Goal: Information Seeking & Learning: Find specific page/section

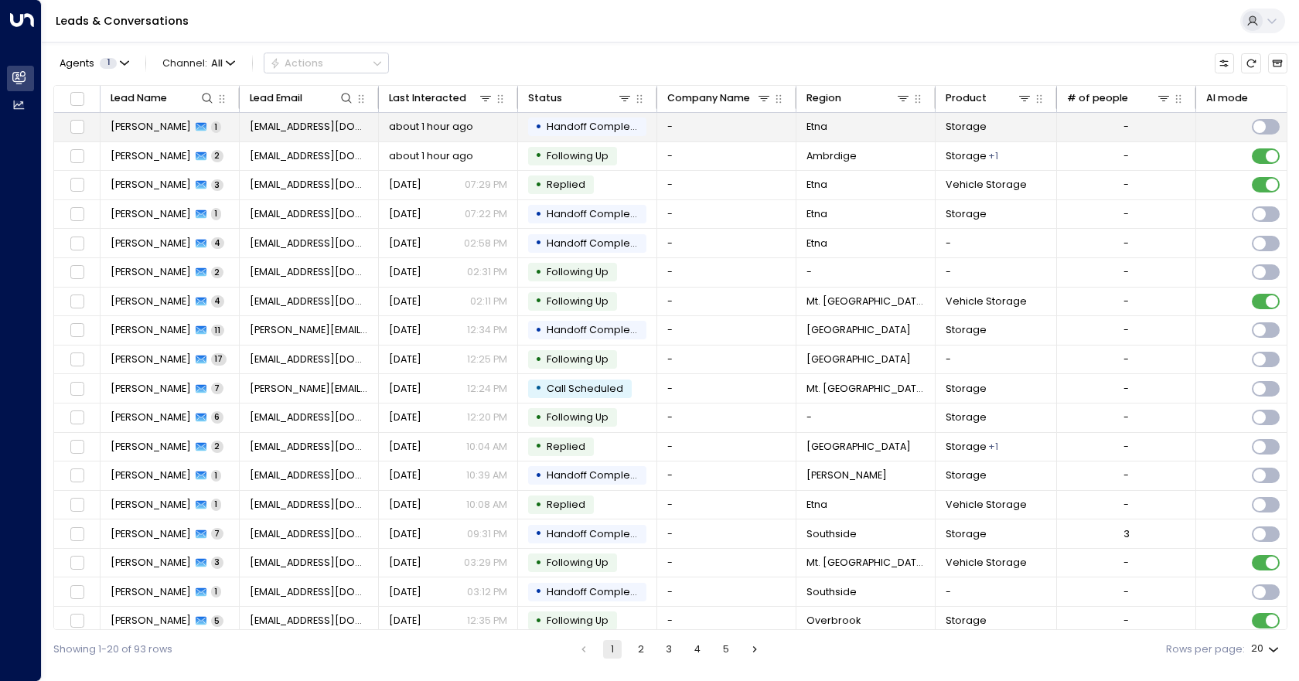
click at [758, 128] on td "-" at bounding box center [726, 127] width 139 height 29
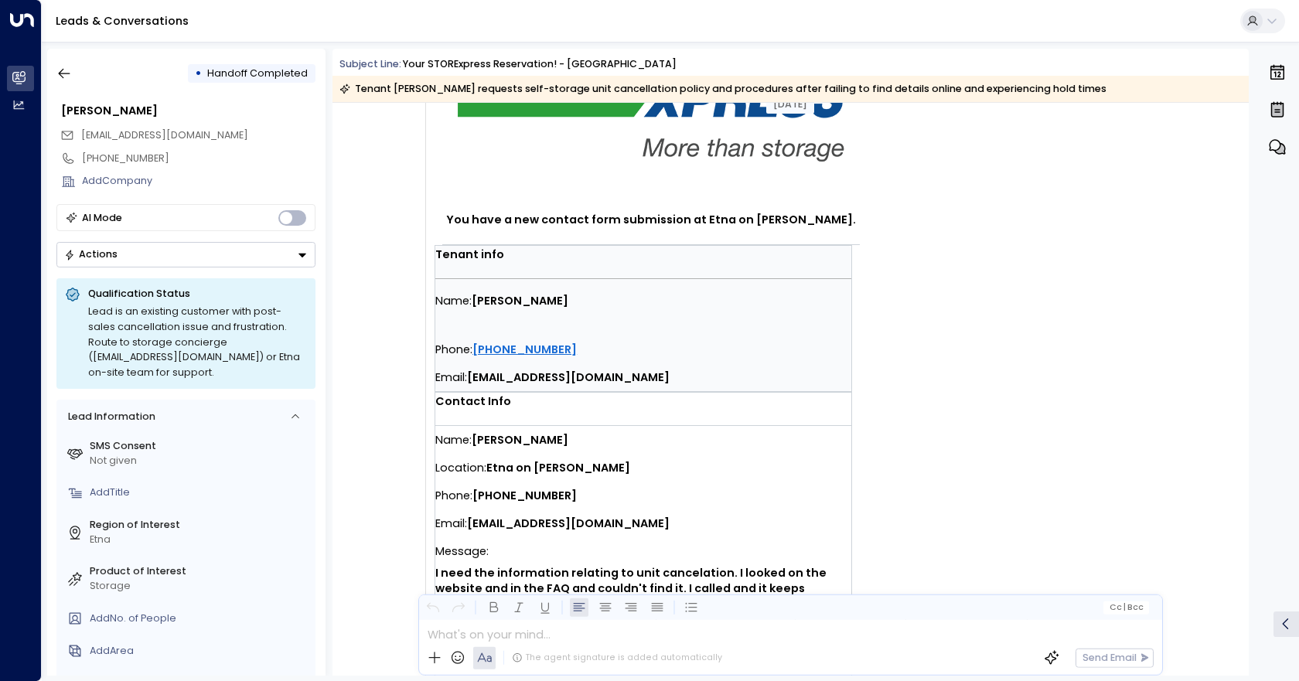
scroll to position [118, 0]
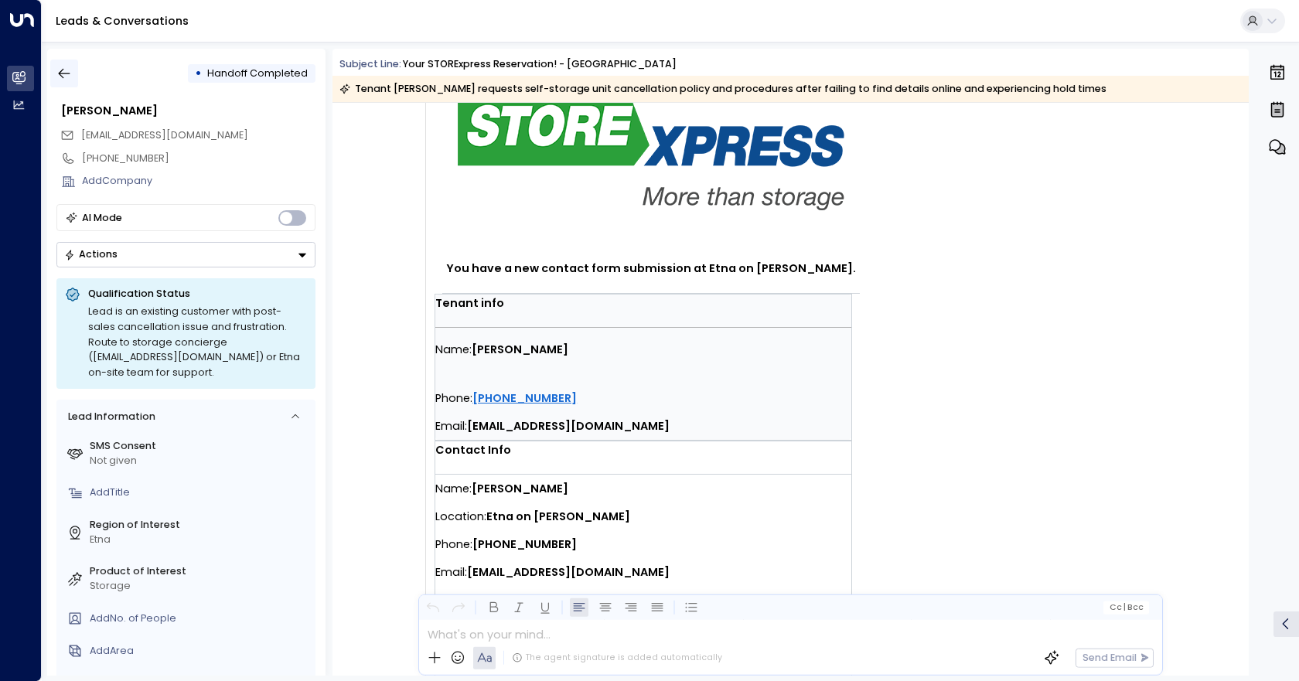
click at [74, 77] on button "button" at bounding box center [64, 74] width 28 height 28
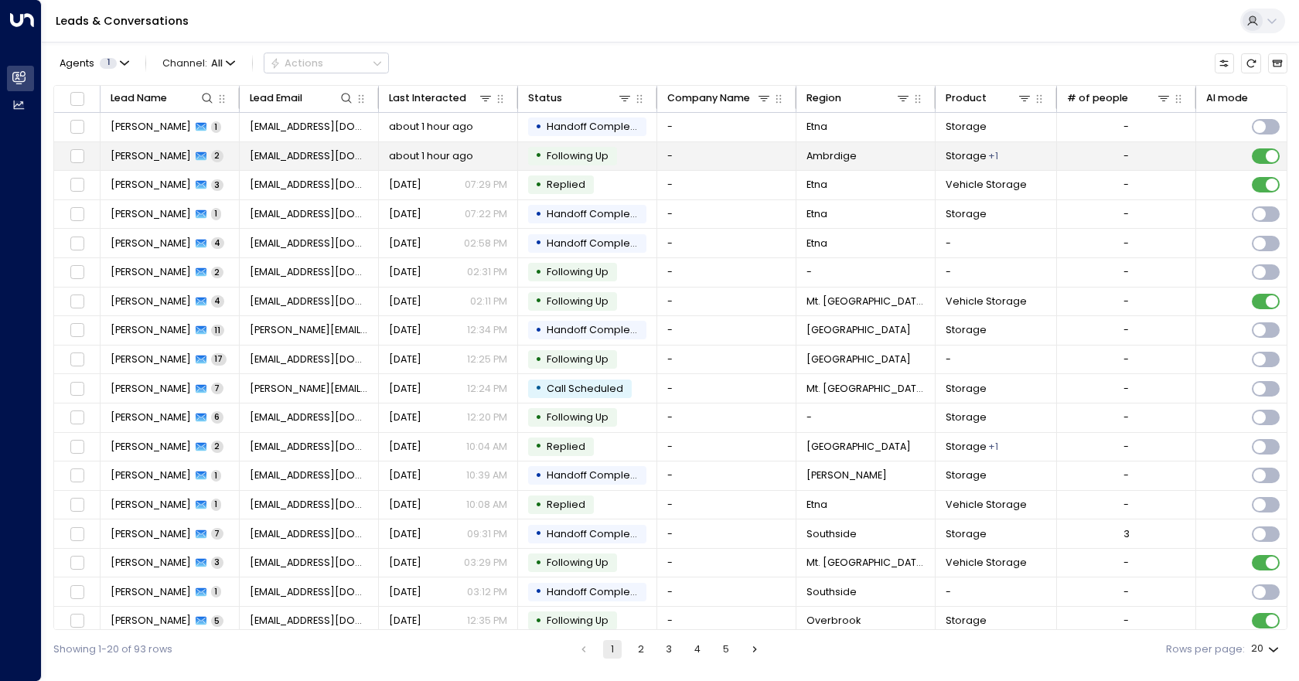
click at [735, 166] on td "-" at bounding box center [726, 156] width 139 height 29
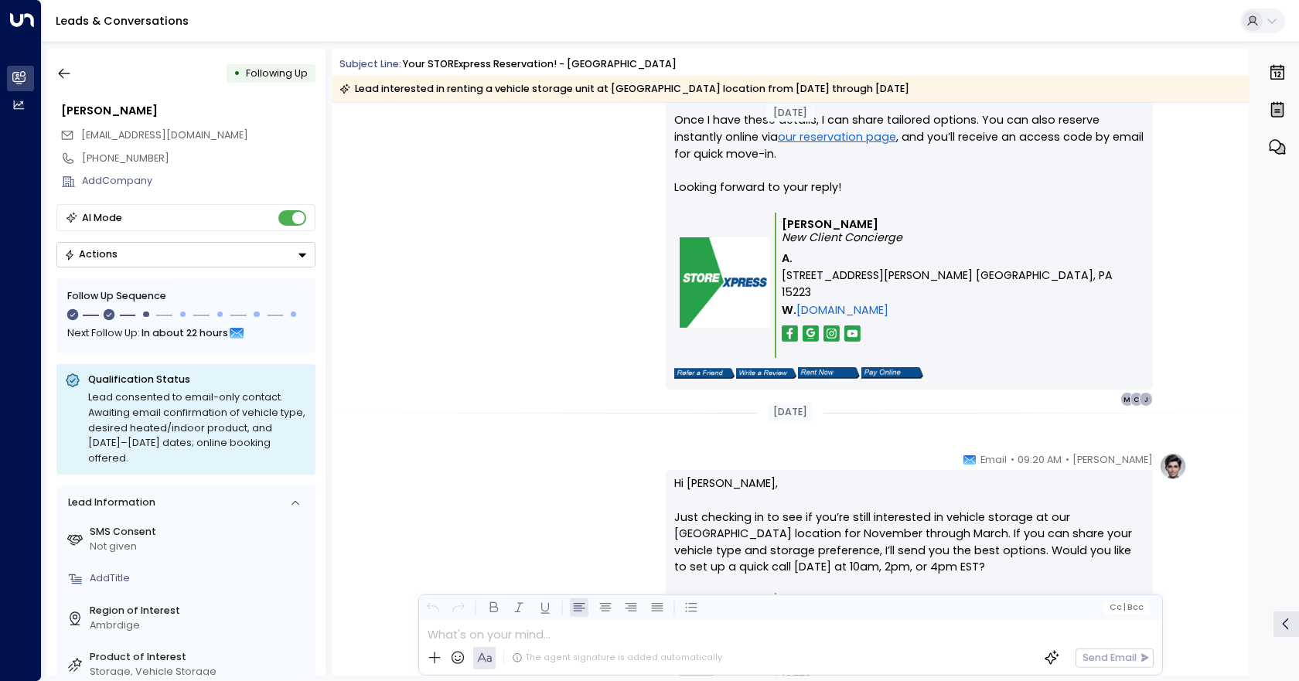
scroll to position [1346, 0]
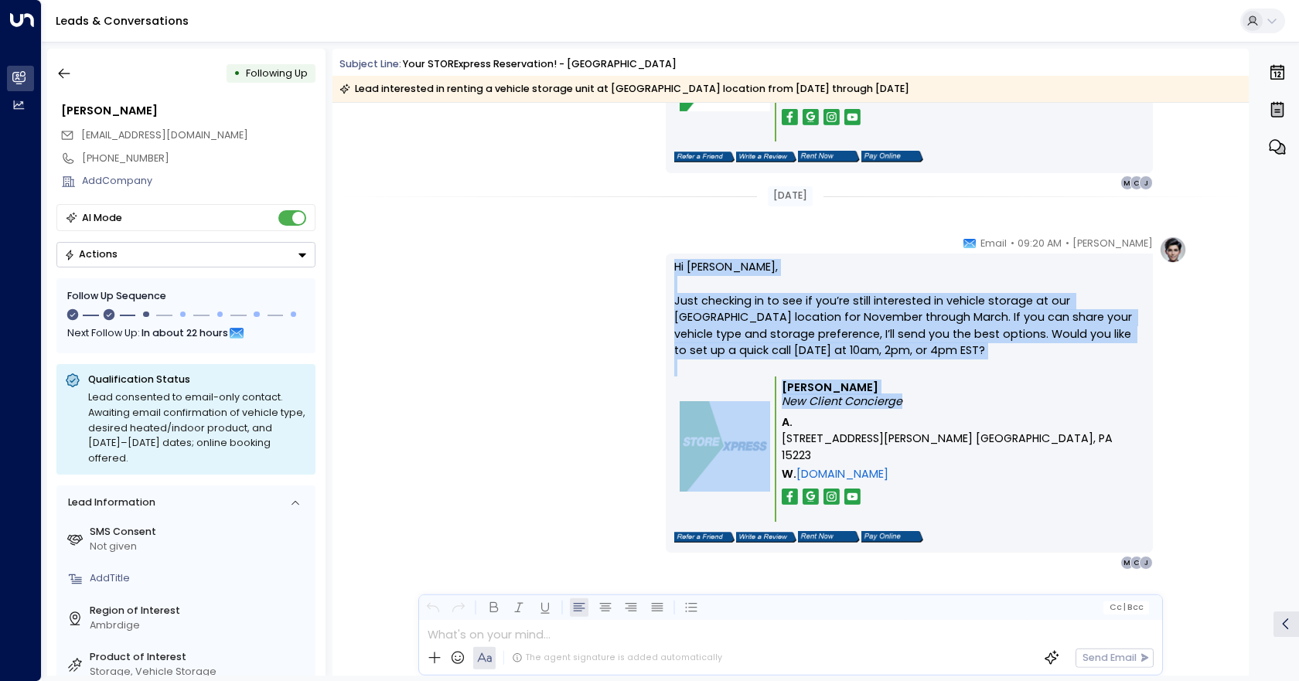
drag, startPoint x: 1009, startPoint y: 422, endPoint x: 665, endPoint y: 269, distance: 376.7
click at [666, 269] on div "Hi [PERSON_NAME], Just checking in to see if you’re still interested in vehicle…" at bounding box center [909, 403] width 487 height 299
copy div "Hi [PERSON_NAME], Just checking in to see if you’re still interested in vehicle…"
drag, startPoint x: 1257, startPoint y: 409, endPoint x: 836, endPoint y: 309, distance: 432.5
click at [833, 309] on p "Hi [PERSON_NAME], Just checking in to see if you’re still interested in vehicle…" at bounding box center [909, 317] width 470 height 117
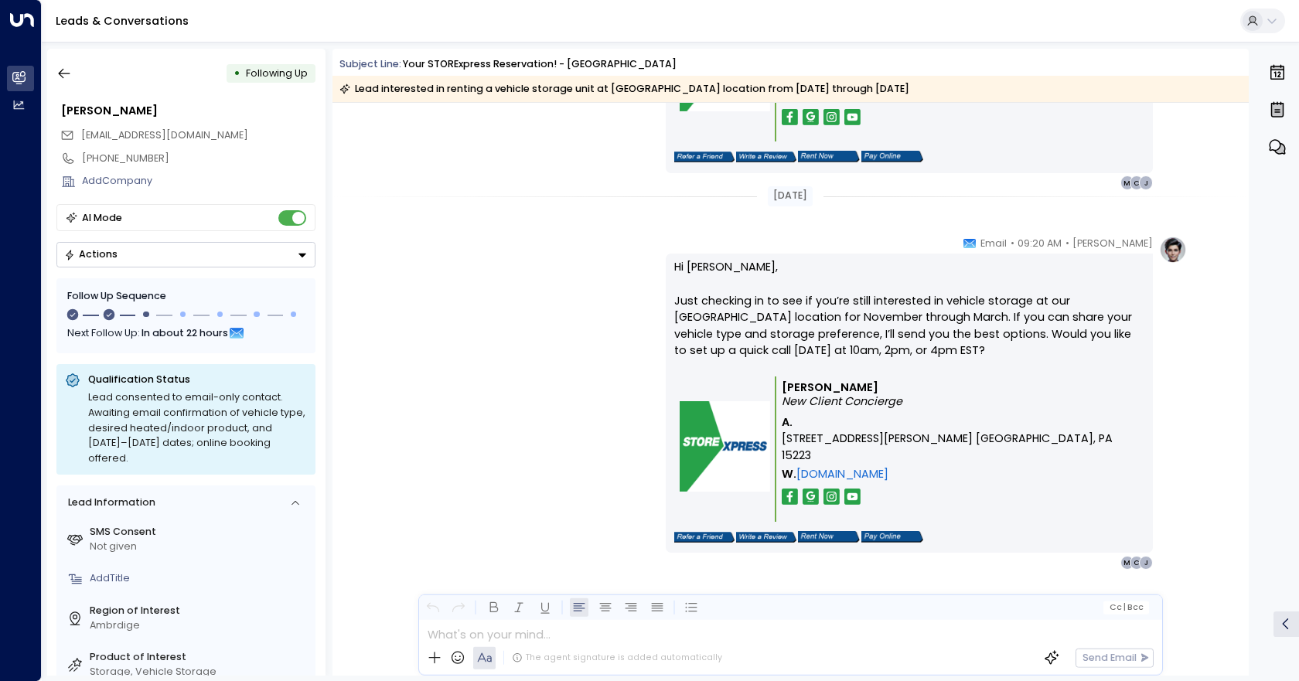
drag, startPoint x: 837, startPoint y: 309, endPoint x: 1040, endPoint y: 493, distance: 274.4
click at [1050, 522] on td at bounding box center [909, 535] width 470 height 26
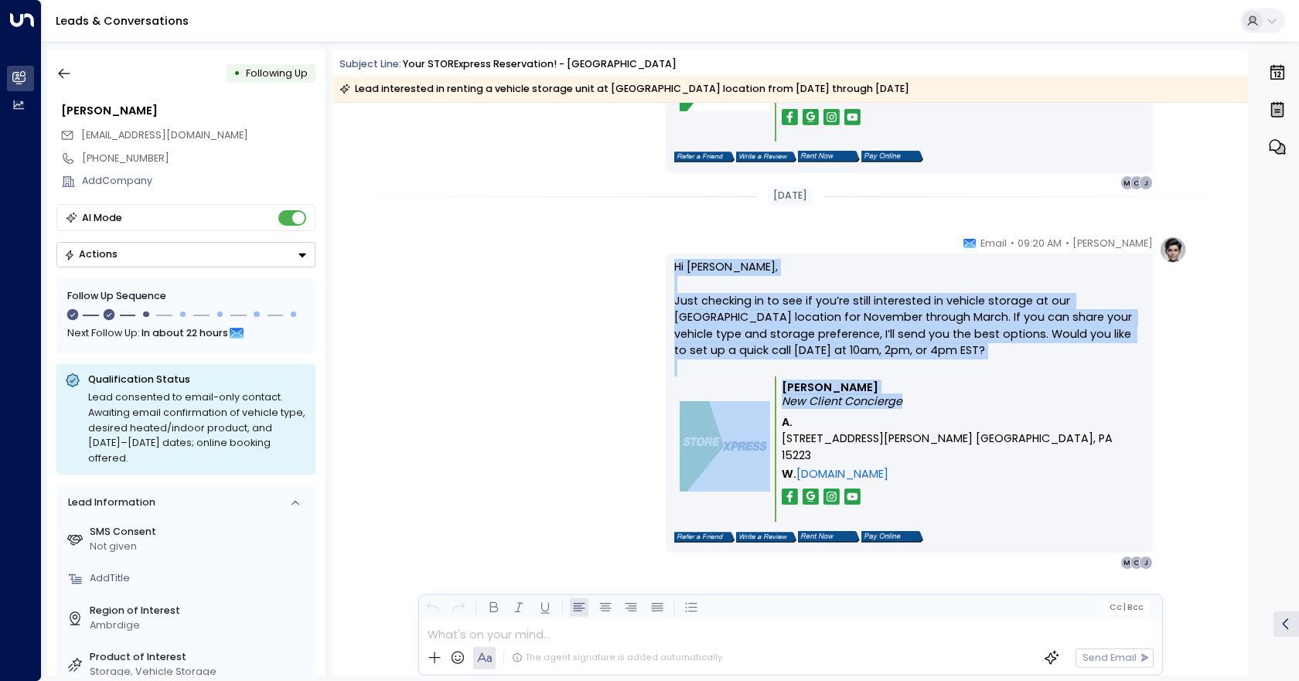
drag, startPoint x: 1037, startPoint y: 427, endPoint x: 629, endPoint y: 243, distance: 448.0
click at [629, 243] on div "[PERSON_NAME] • 09:20 AM • Email Hi [PERSON_NAME], Just checking in to see if y…" at bounding box center [791, 403] width 794 height 335
copy div "Hi [PERSON_NAME], Just checking in to see if you’re still interested in vehicle…"
drag, startPoint x: 1286, startPoint y: 406, endPoint x: 661, endPoint y: 327, distance: 630.7
click at [661, 327] on div "[PERSON_NAME] • 09:20 AM • Email Hi [PERSON_NAME], Just checking in to see if y…" at bounding box center [791, 403] width 794 height 335
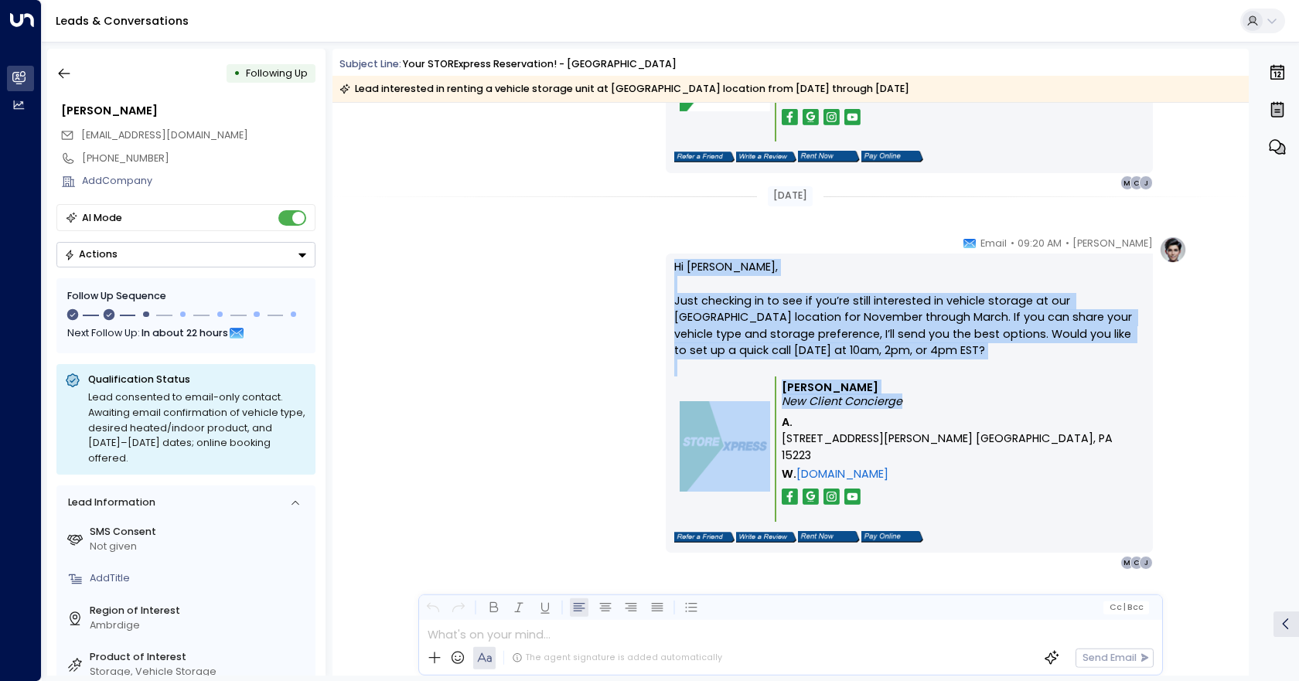
click at [659, 271] on div "[PERSON_NAME] • 09:20 AM • Email Hi [PERSON_NAME], Just checking in to see if y…" at bounding box center [791, 403] width 794 height 335
drag, startPoint x: 667, startPoint y: 273, endPoint x: 887, endPoint y: 383, distance: 246.3
click at [887, 383] on div "[PERSON_NAME] • 09:20 AM • Email Hi [PERSON_NAME], Just checking in to see if y…" at bounding box center [791, 403] width 794 height 335
copy div "Hi [PERSON_NAME], Just checking in to see if you’re still interested in vehicle…"
click at [67, 76] on icon "button" at bounding box center [63, 73] width 15 height 15
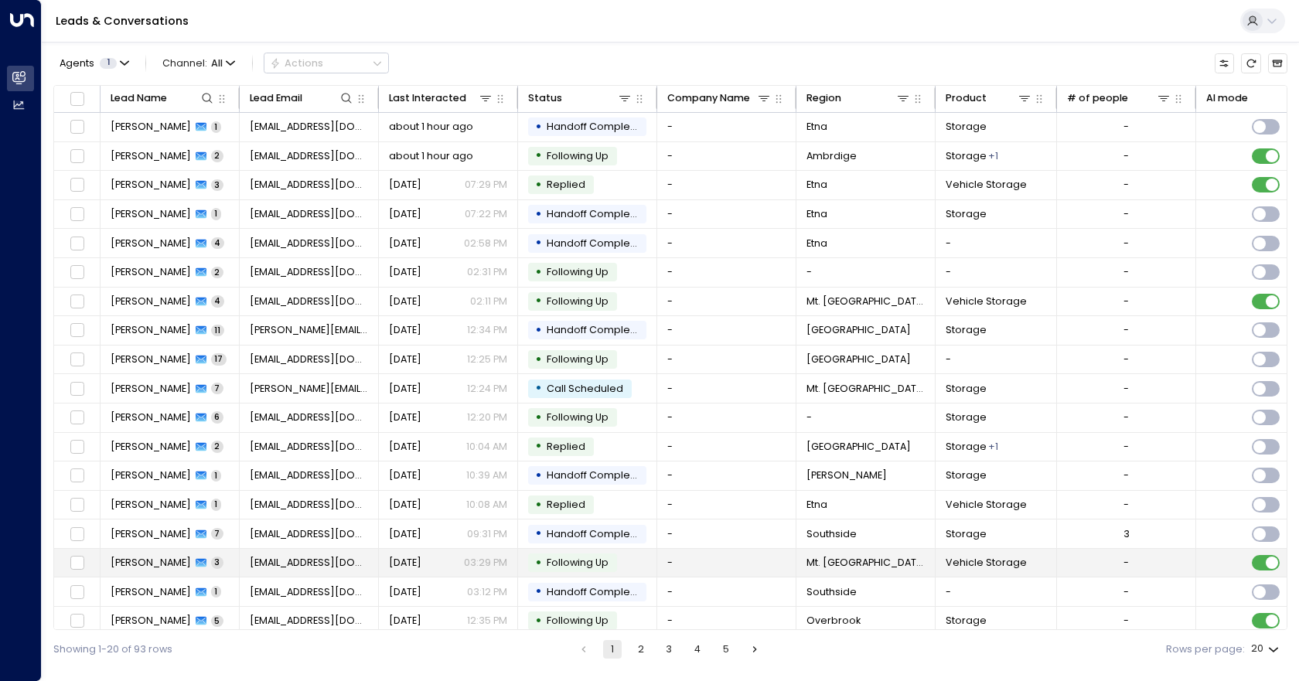
scroll to position [68, 0]
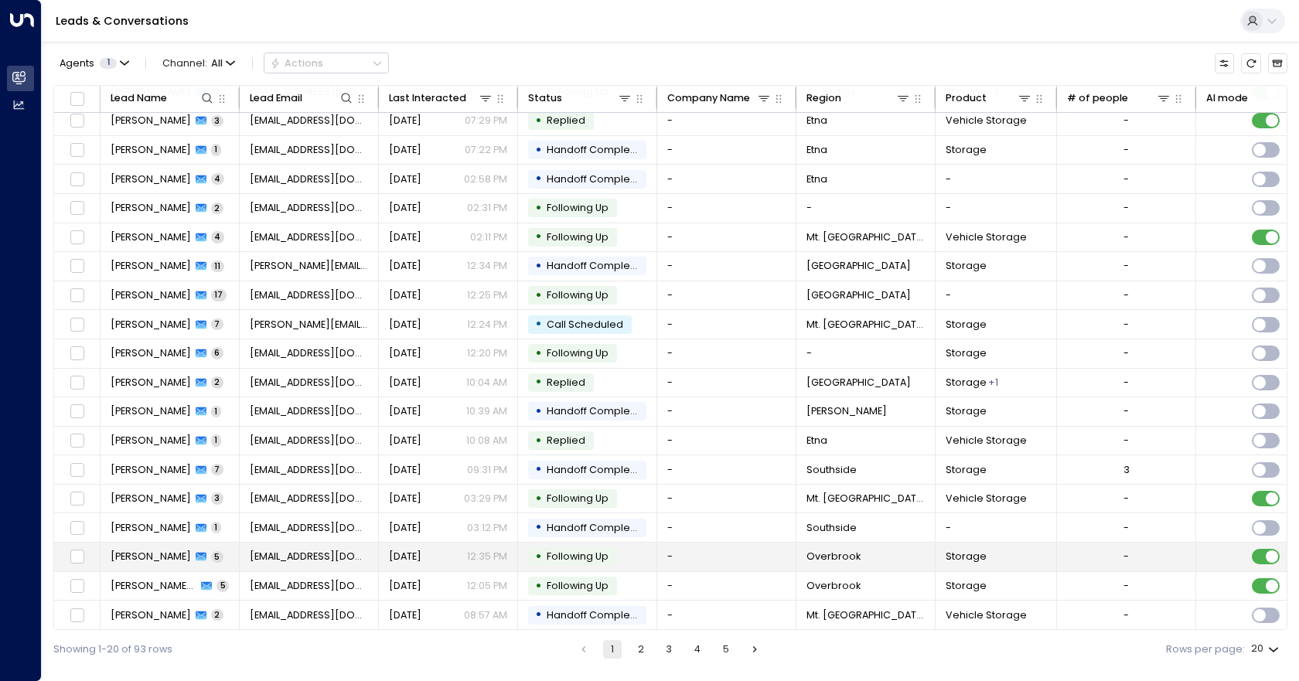
click at [680, 553] on td "-" at bounding box center [726, 557] width 139 height 29
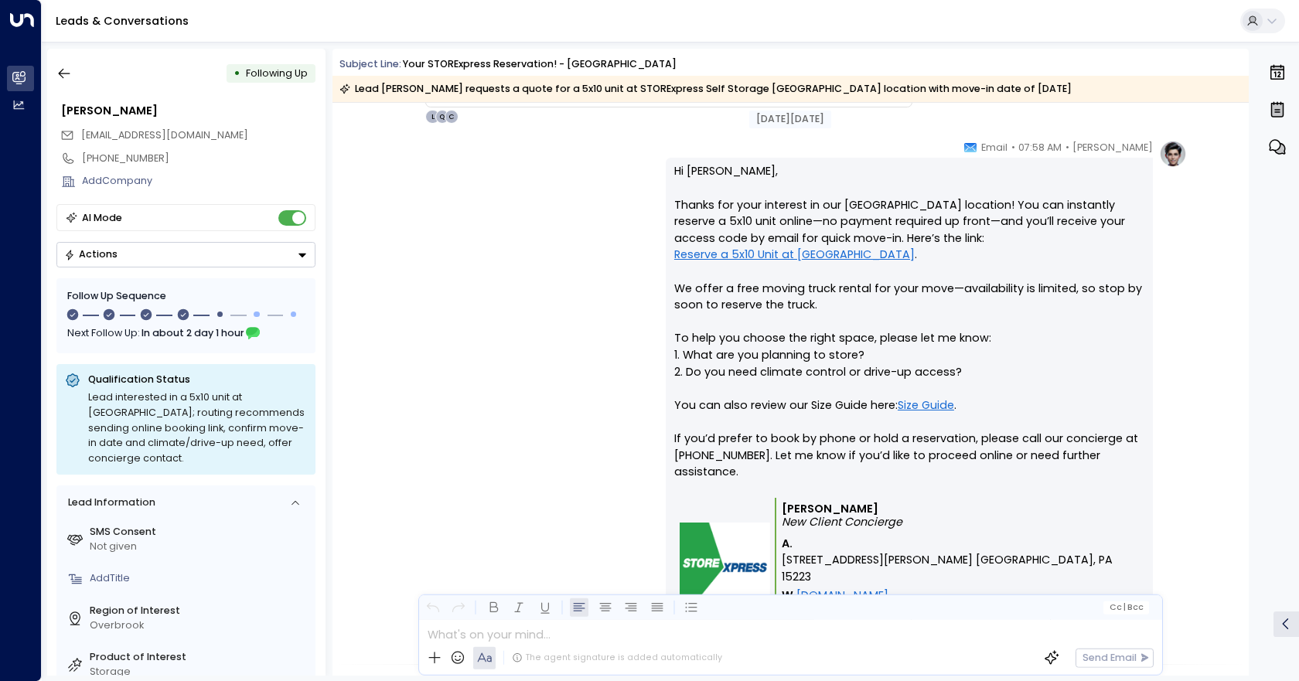
scroll to position [928, 0]
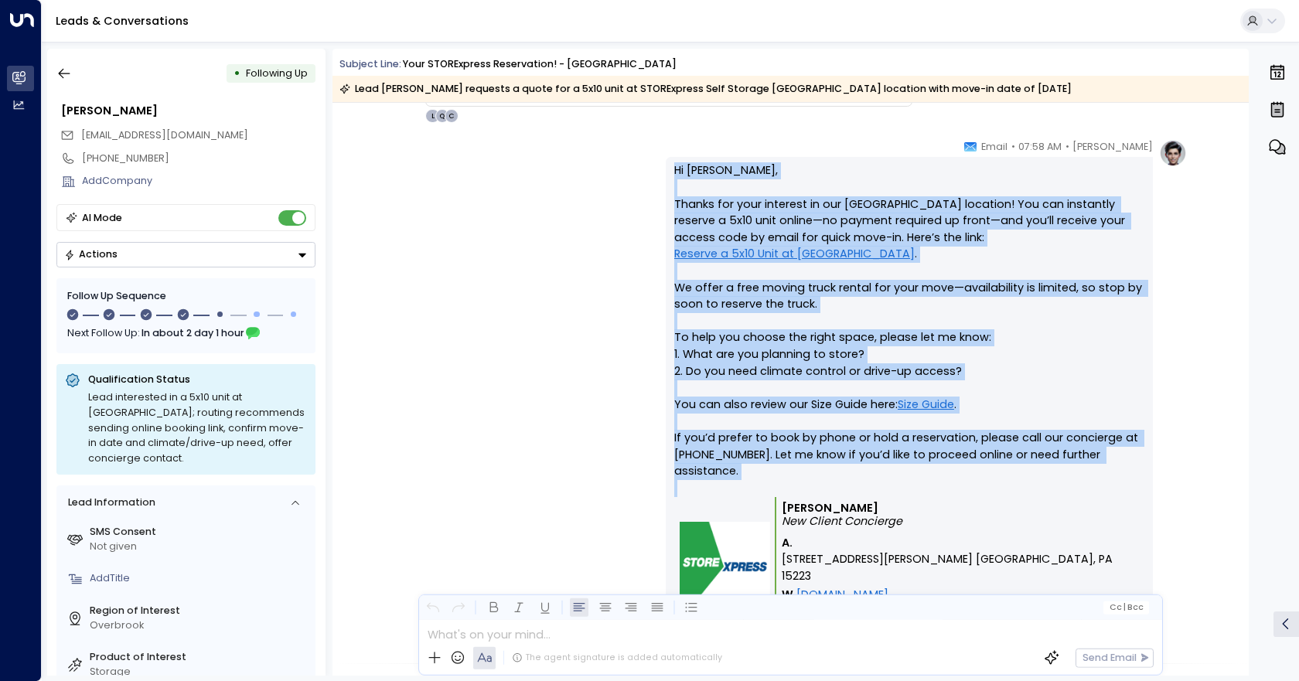
drag, startPoint x: 671, startPoint y: 167, endPoint x: 1152, endPoint y: 503, distance: 586.7
click at [1152, 503] on div "[PERSON_NAME] • 07:58 AM • Email Hi [PERSON_NAME], Thanks for your interest in …" at bounding box center [926, 415] width 521 height 552
copy p "Hi [PERSON_NAME], Thanks for your interest in our [GEOGRAPHIC_DATA] location! Y…"
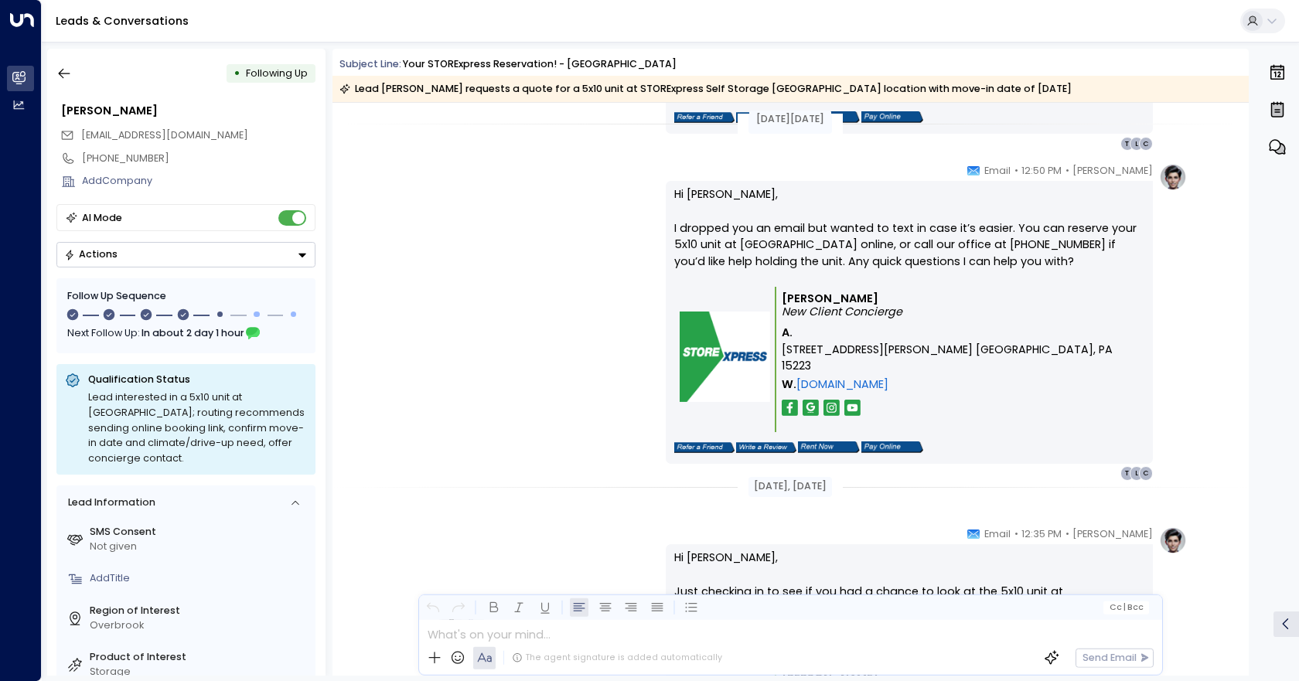
scroll to position [1470, 0]
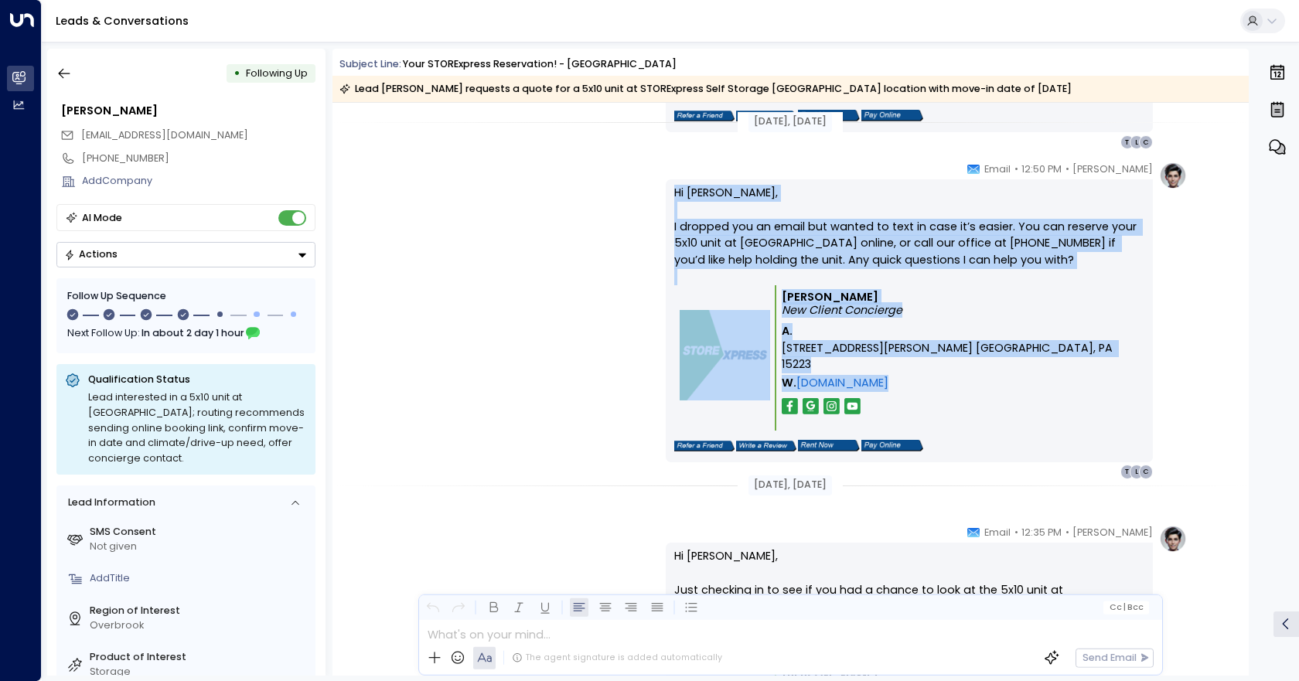
drag, startPoint x: 661, startPoint y: 173, endPoint x: 1053, endPoint y: 381, distance: 442.9
click at [1053, 381] on div "[PERSON_NAME] • 12:50 PM • Email Hi [PERSON_NAME], I dropped you an email but w…" at bounding box center [791, 321] width 794 height 318
copy div "Hi [PERSON_NAME], I dropped you an email but wanted to text in case it’s easier…"
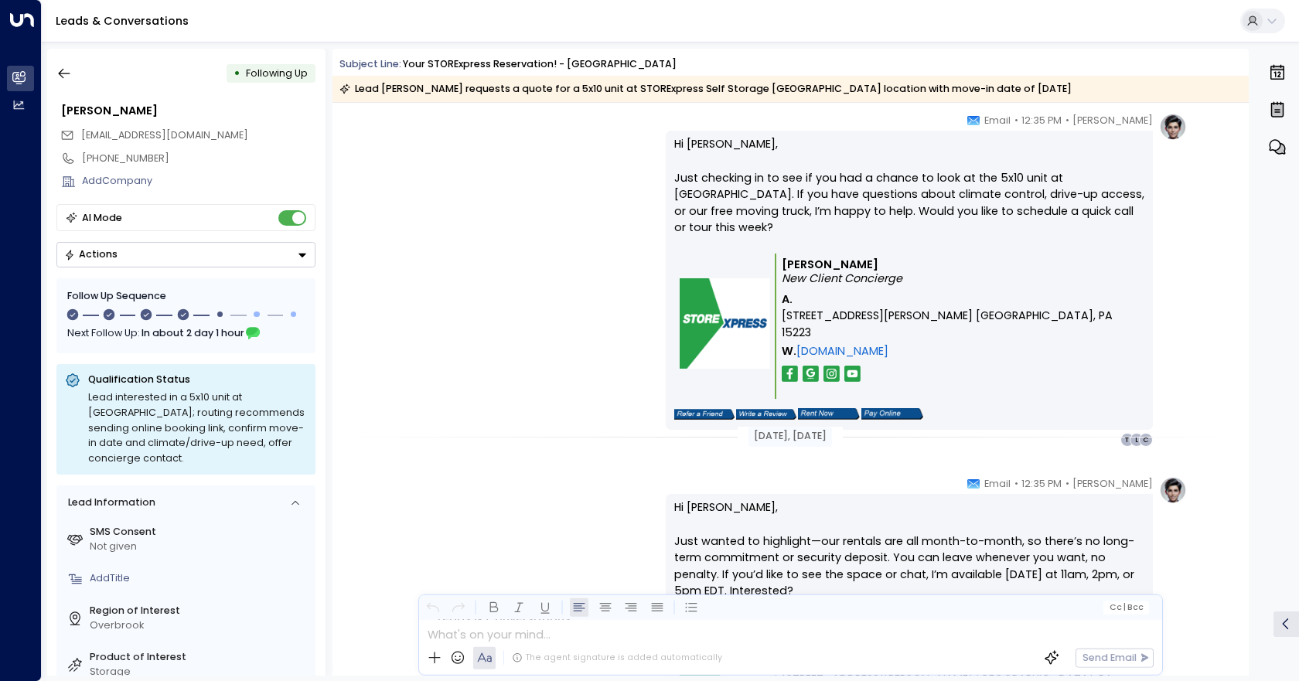
scroll to position [2011, 0]
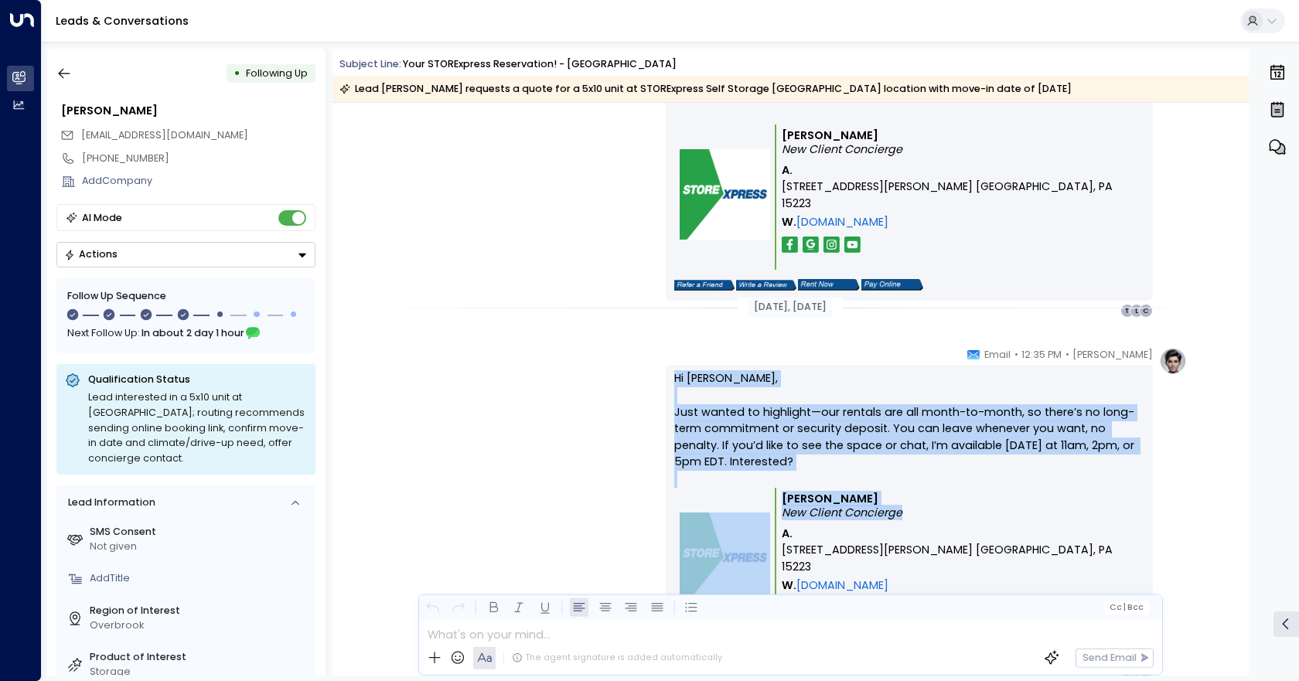
drag, startPoint x: 647, startPoint y: 374, endPoint x: 997, endPoint y: 547, distance: 389.9
click at [997, 550] on div "[PERSON_NAME] • 12:35 PM • Email Hi [PERSON_NAME], Just wanted to highlight—our…" at bounding box center [791, 514] width 794 height 335
copy div "Hi [PERSON_NAME], Just wanted to highlight—our rentals are all month-to-month, …"
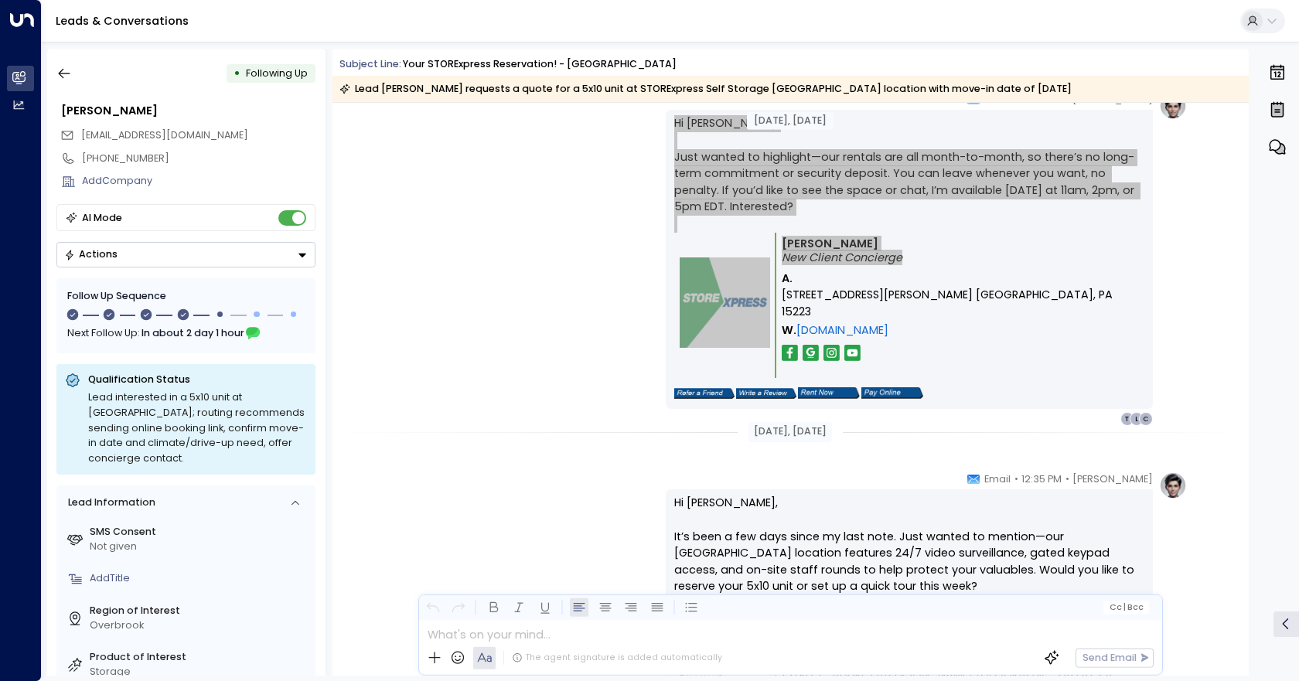
scroll to position [2321, 0]
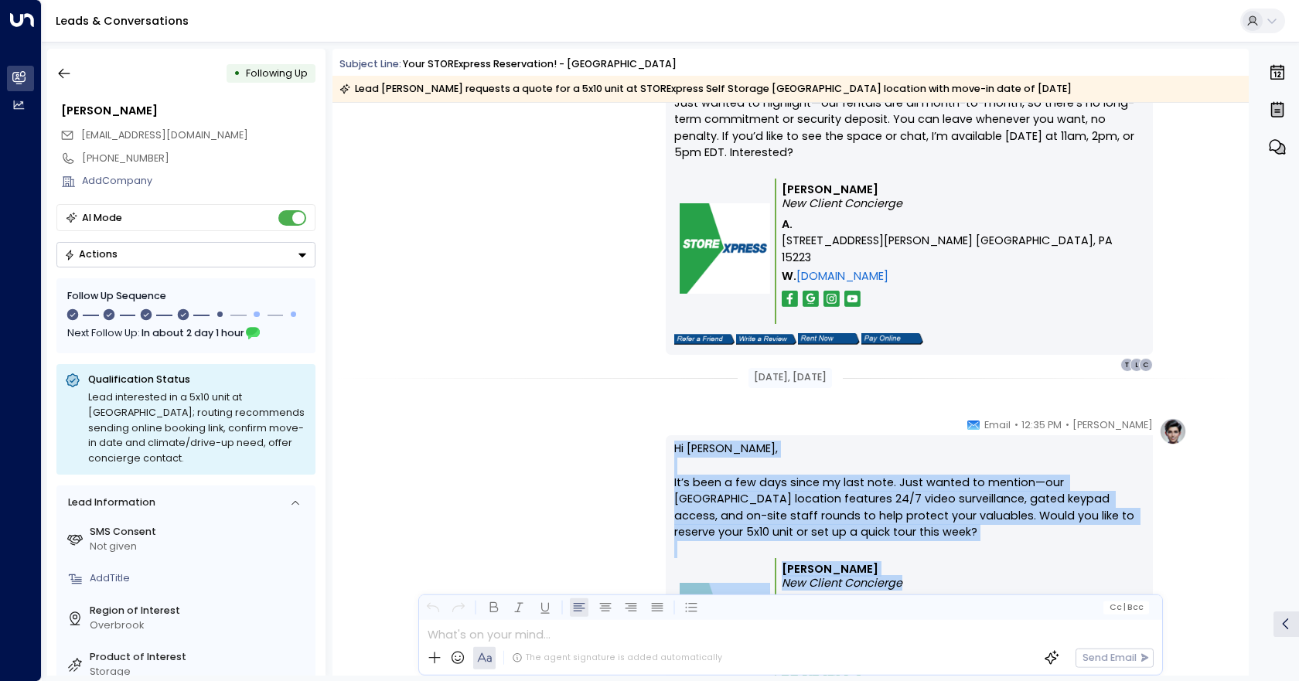
drag, startPoint x: 660, startPoint y: 441, endPoint x: 1026, endPoint y: 581, distance: 391.7
click at [1026, 581] on div "[PERSON_NAME] • 12:35 PM • Email Hi [PERSON_NAME], It’s been a few days since m…" at bounding box center [791, 585] width 794 height 335
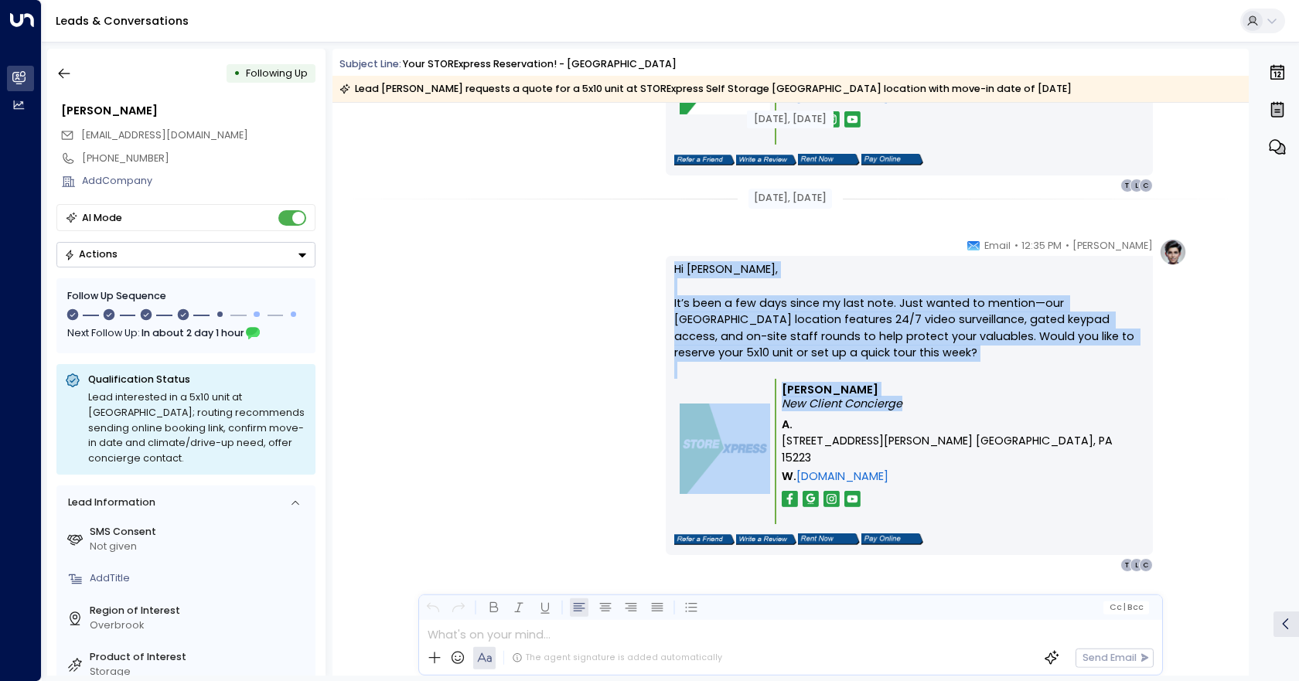
scroll to position [2502, 0]
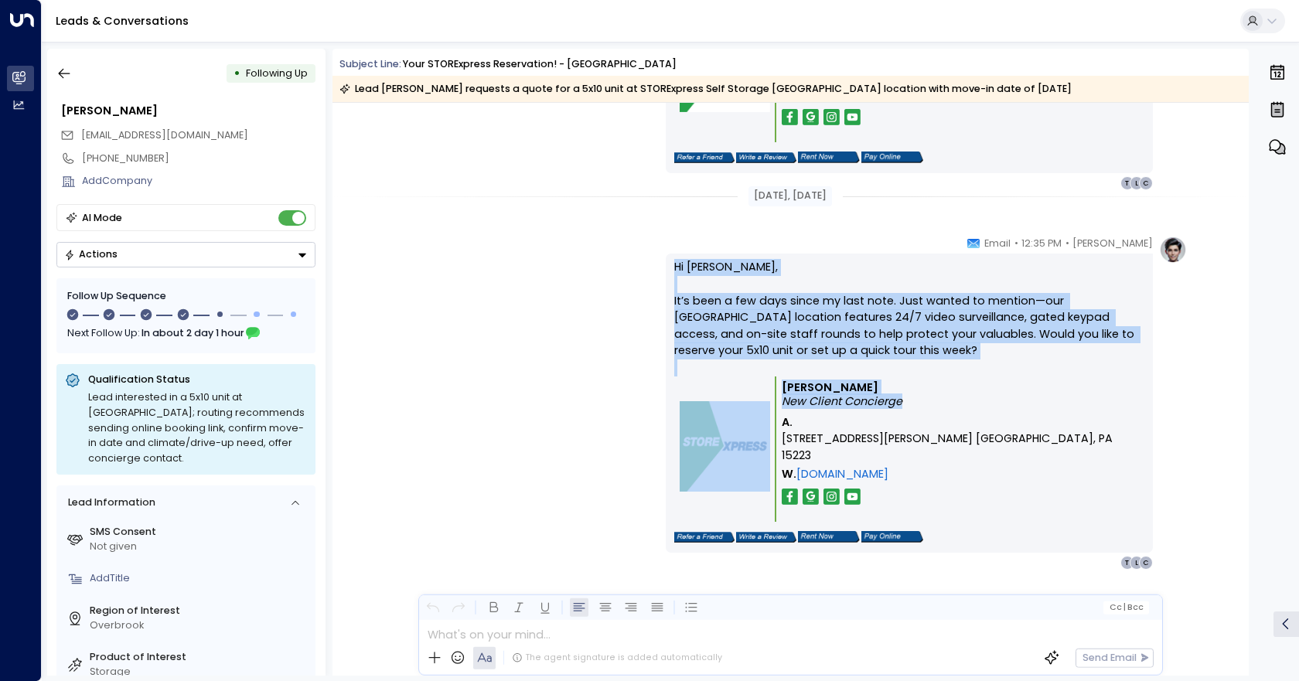
copy div "Hi [PERSON_NAME], It’s been a few days since my last note. Just wanted to menti…"
click at [470, 369] on div "[PERSON_NAME] • 12:35 PM • Email Hi [PERSON_NAME], It’s been a few days since m…" at bounding box center [791, 403] width 794 height 335
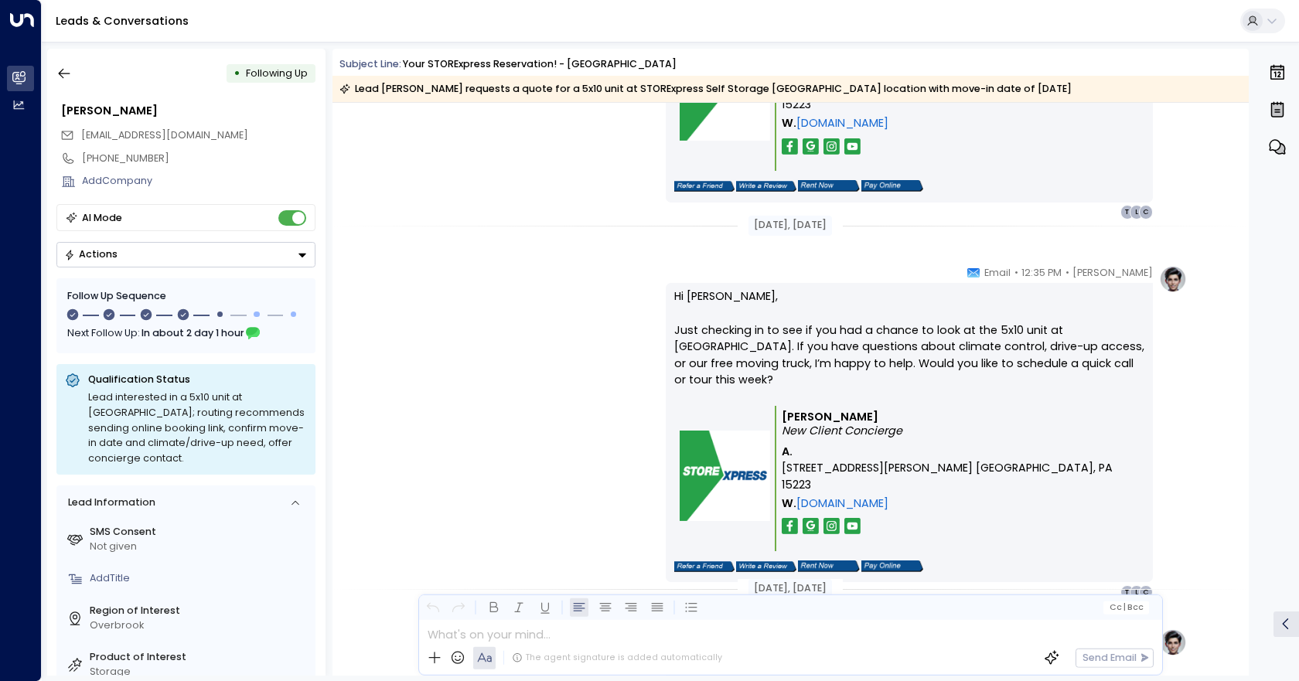
scroll to position [1419, 0]
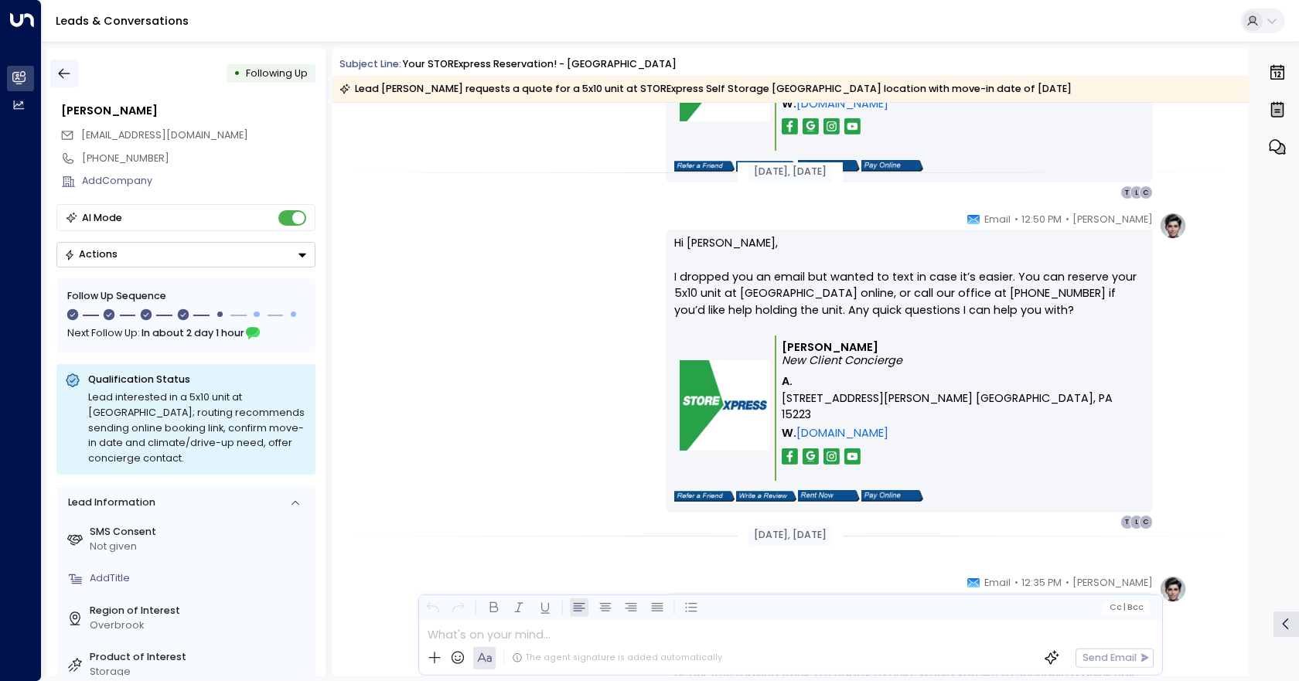
click at [67, 73] on icon "button" at bounding box center [63, 73] width 15 height 15
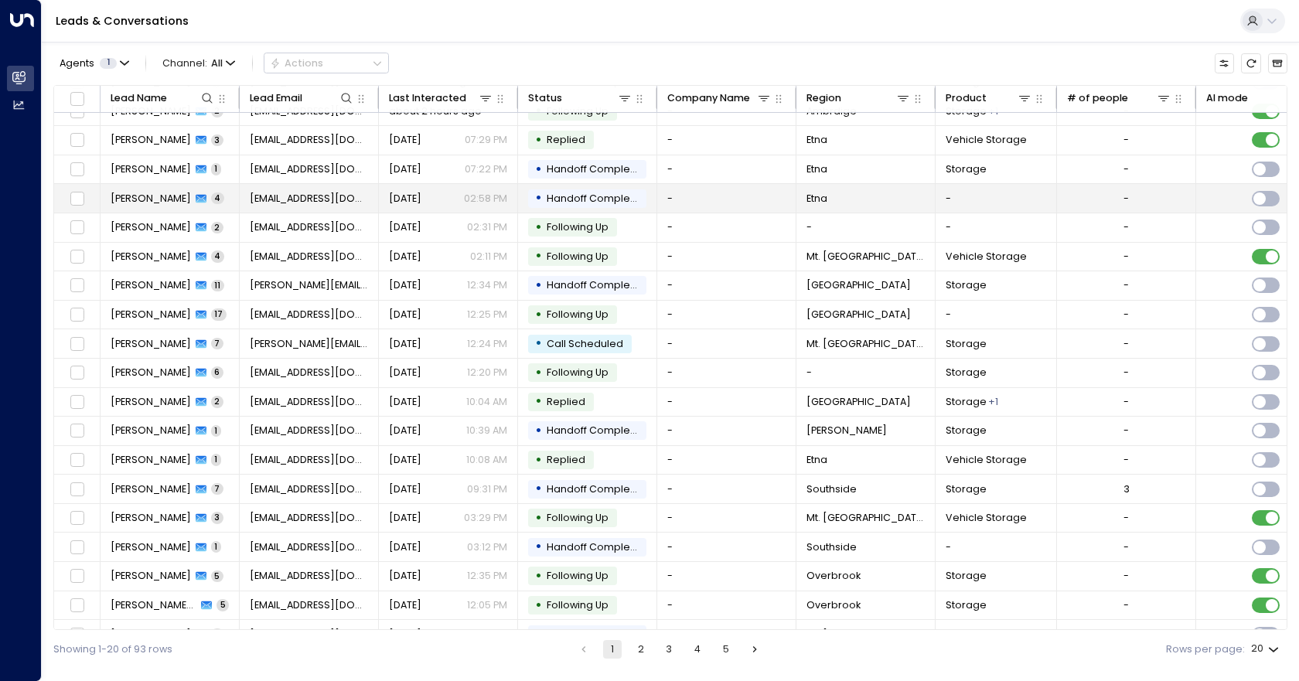
scroll to position [68, 0]
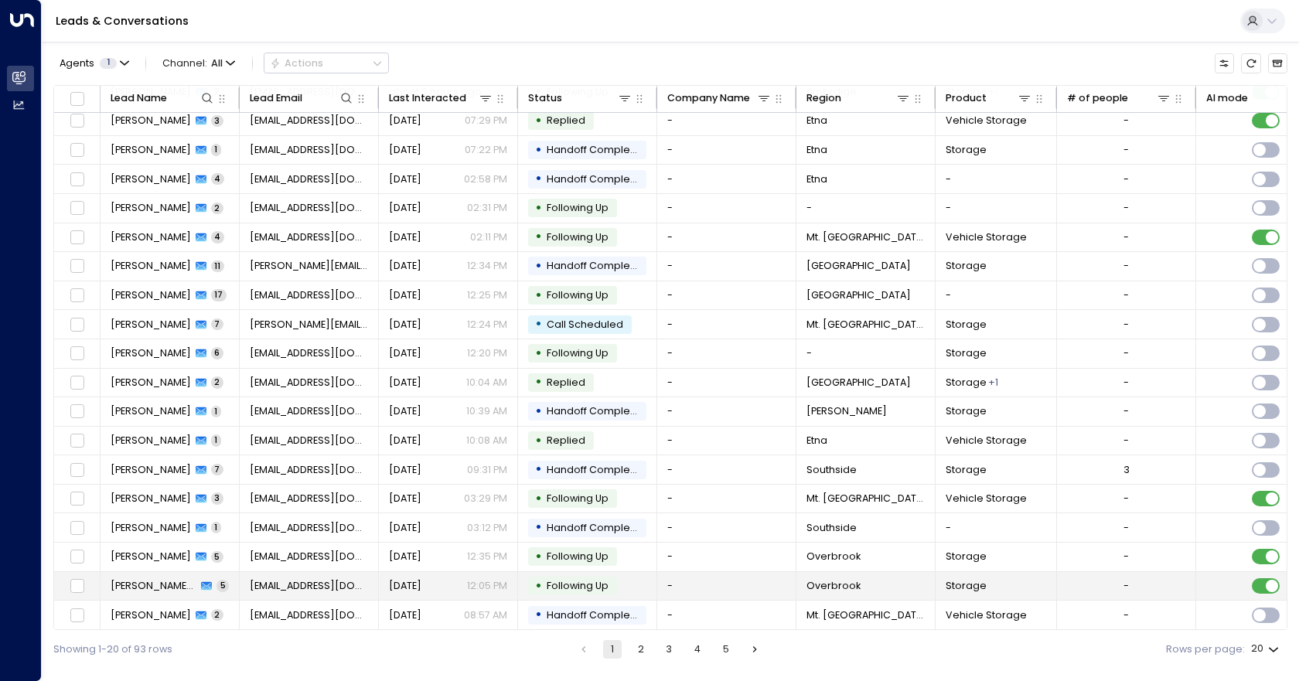
click at [705, 578] on td "-" at bounding box center [726, 586] width 139 height 29
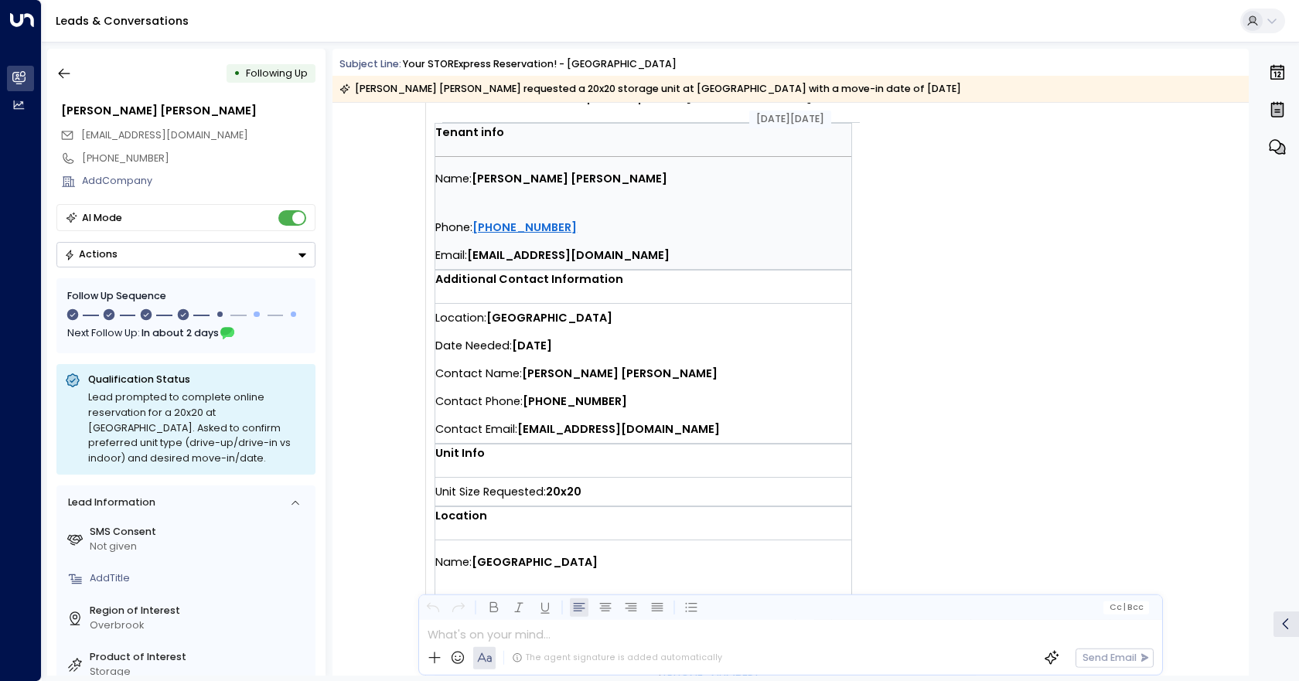
scroll to position [309, 0]
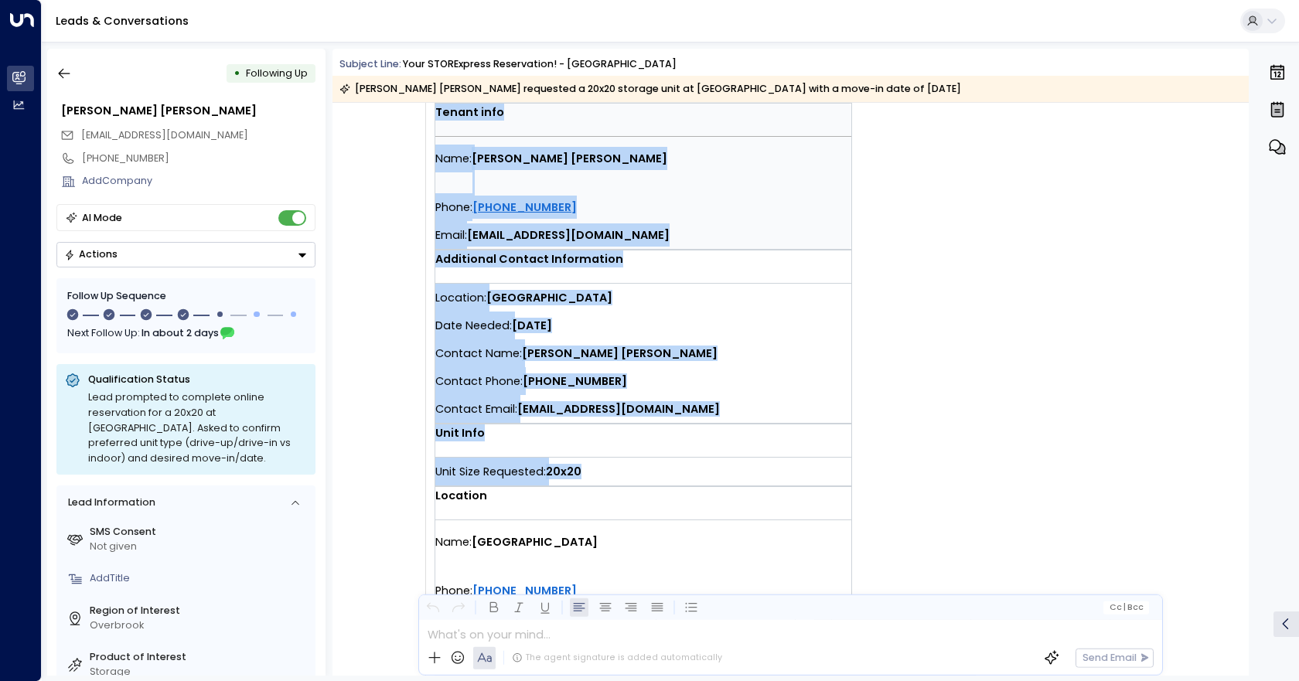
drag, startPoint x: 601, startPoint y: 466, endPoint x: 403, endPoint y: 289, distance: 265.7
click at [403, 289] on div "Trigger Email • • 07:49 PM • Email You have a new quote request at [GEOGRAPHIC_…" at bounding box center [655, 300] width 514 height 886
copy tbody "You have a new quote request at [GEOGRAPHIC_DATA]. Tenant info Name: [PERSON_NA…"
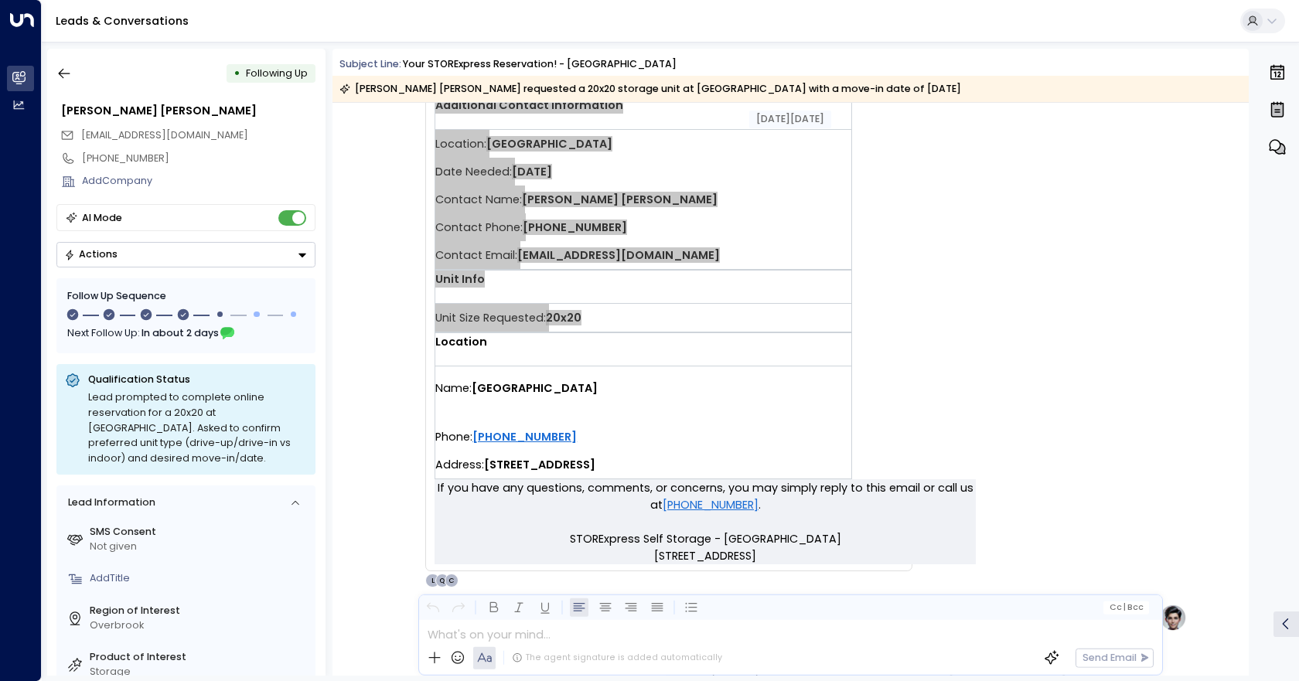
scroll to position [464, 0]
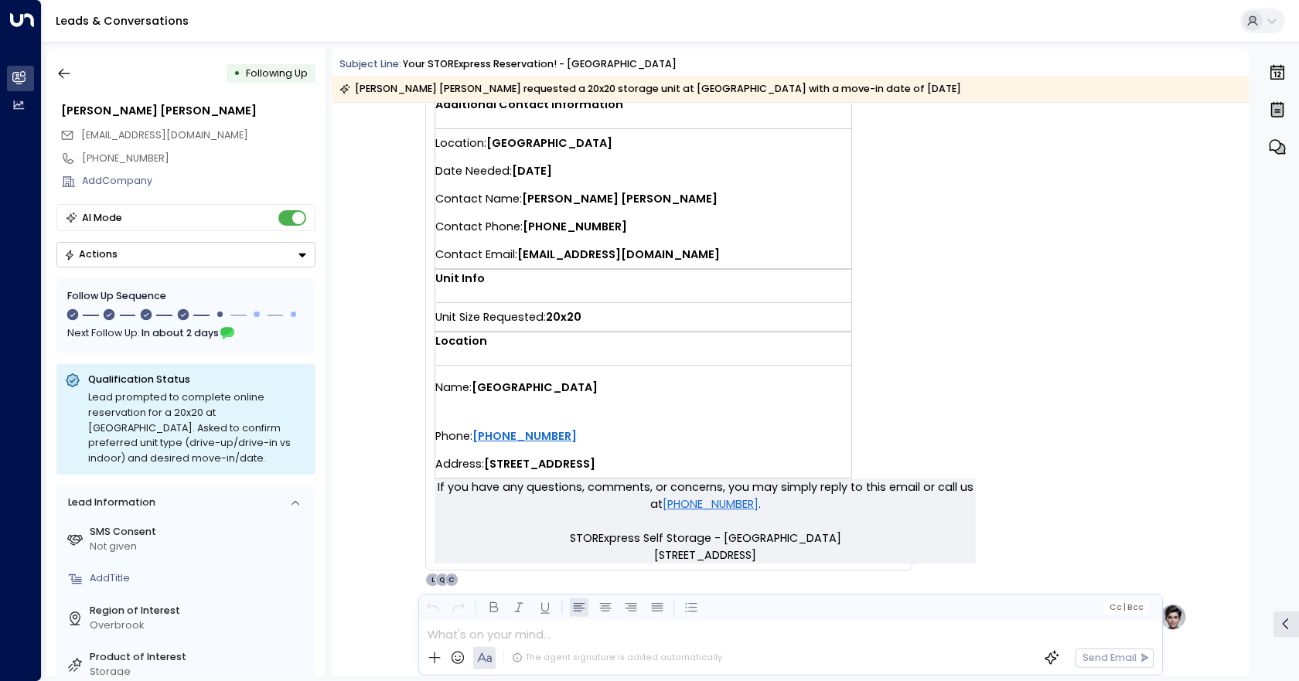
click at [1075, 330] on div "Trigger Email • • 07:49 PM • Email You have a new quote request at [GEOGRAPHIC_…" at bounding box center [792, 145] width 789 height 886
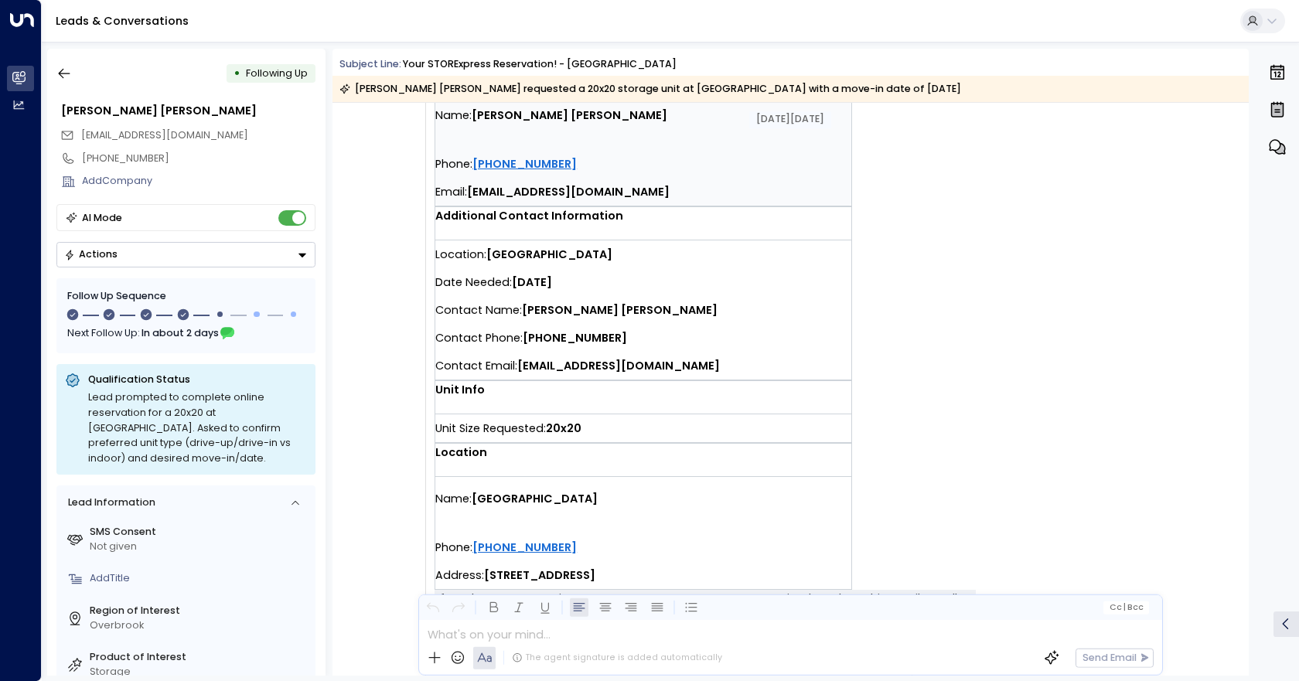
scroll to position [309, 0]
